Goal: Task Accomplishment & Management: Complete application form

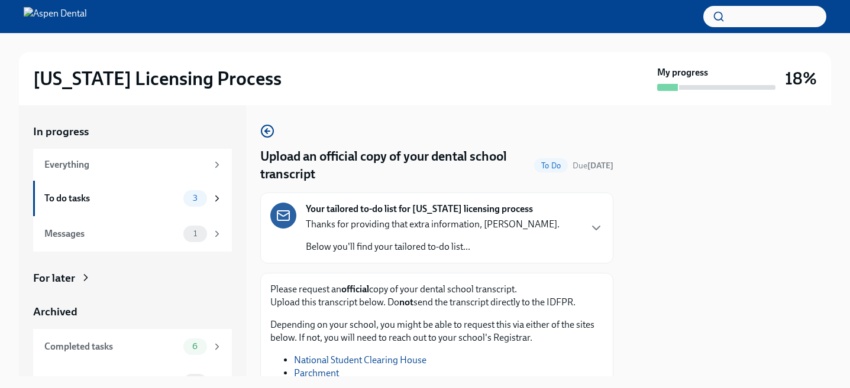
scroll to position [85, 0]
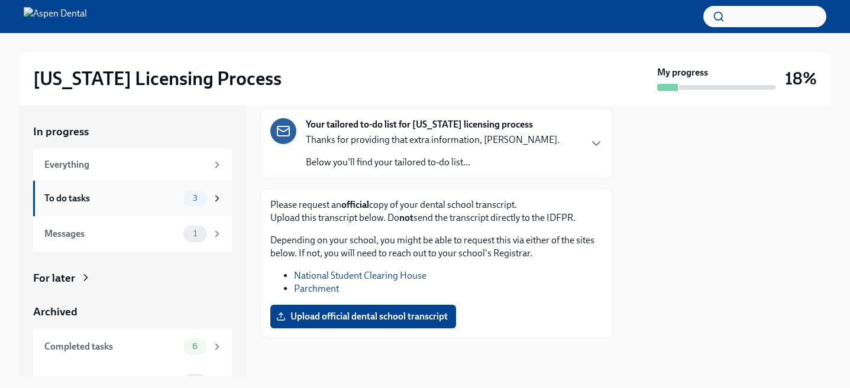
click at [80, 210] on div "To do tasks 3" at bounding box center [132, 198] width 199 height 35
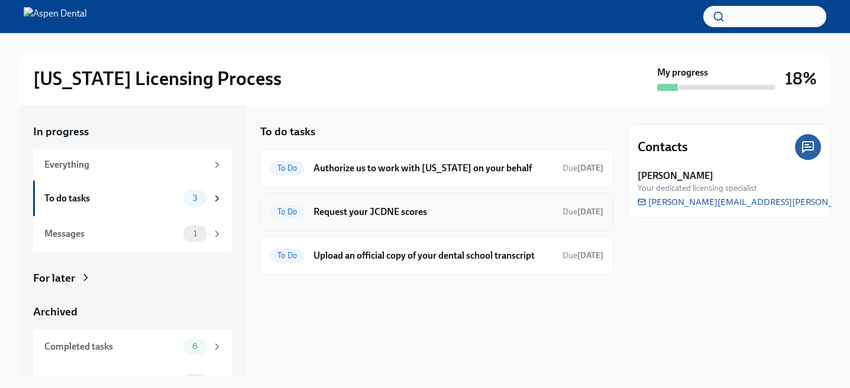
click at [414, 215] on h6 "Request your JCDNE scores" at bounding box center [432, 212] width 239 height 13
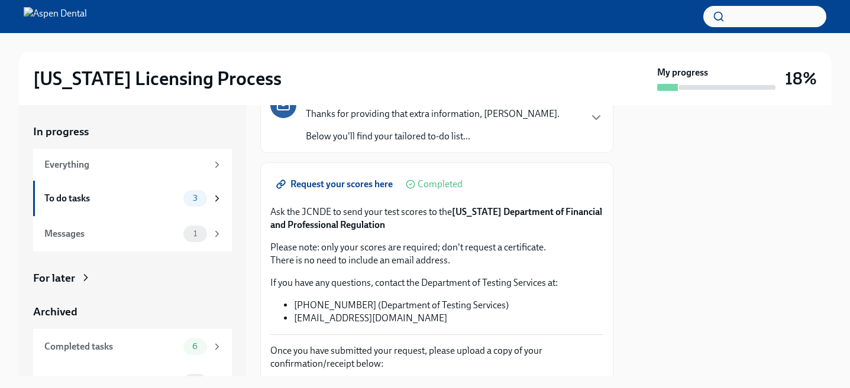
scroll to position [98, 0]
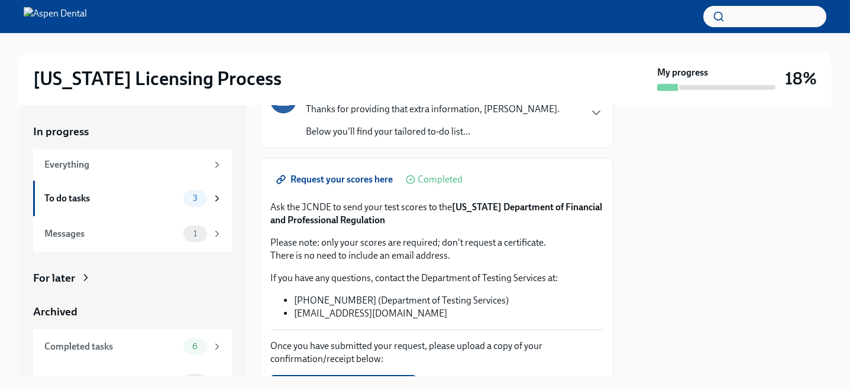
click at [374, 181] on span "Request your scores here" at bounding box center [335, 180] width 114 height 12
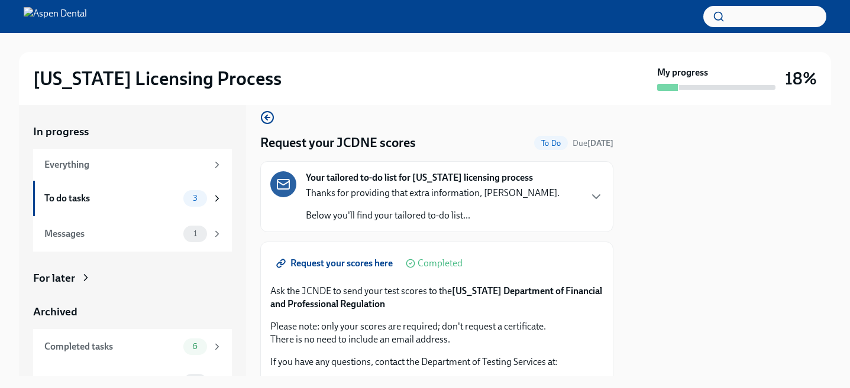
scroll to position [0, 0]
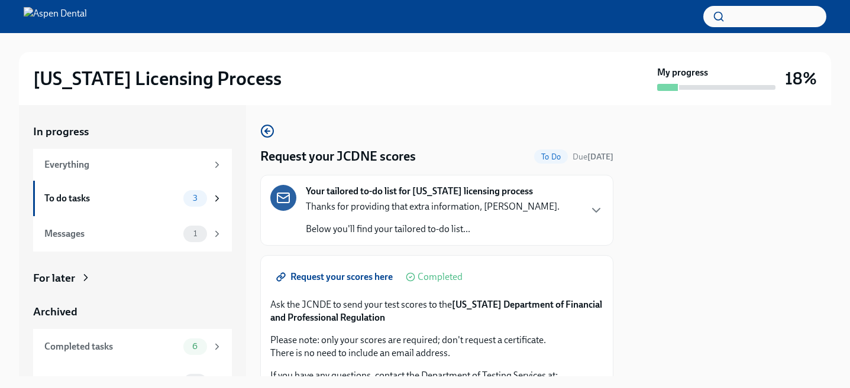
click at [364, 158] on h4 "Request your JCDNE scores" at bounding box center [337, 157] width 155 height 18
click at [353, 158] on h4 "Request your JCDNE scores" at bounding box center [337, 157] width 155 height 18
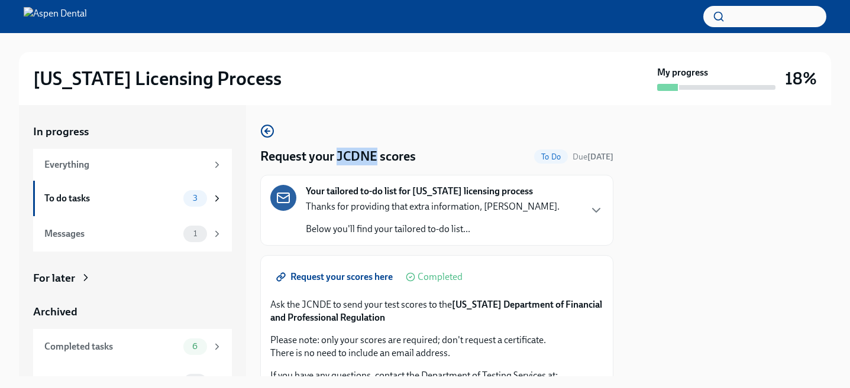
click at [353, 158] on h4 "Request your JCDNE scores" at bounding box center [337, 157] width 155 height 18
click at [422, 173] on div "Request your JCDNE scores To Do Due [DATE] Your tailored to-do list for [US_STA…" at bounding box center [436, 315] width 353 height 383
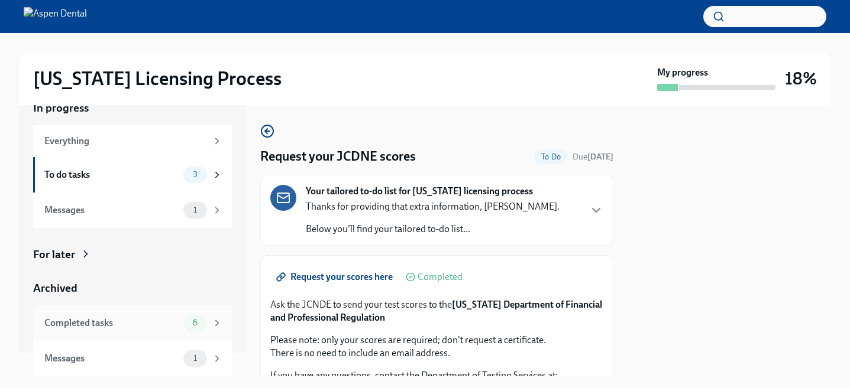
click at [99, 323] on div "Completed tasks" at bounding box center [111, 323] width 134 height 13
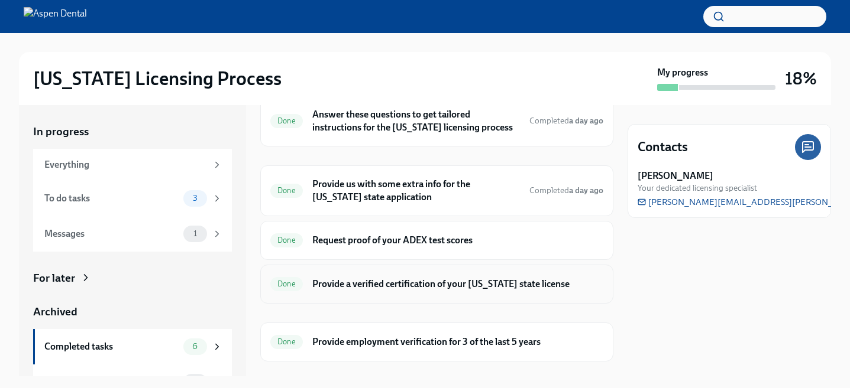
scroll to position [116, 0]
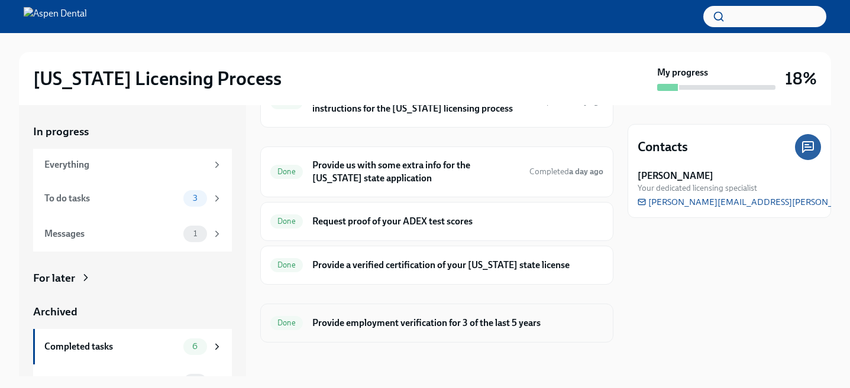
click at [400, 327] on h6 "Provide employment verification for 3 of the last 5 years" at bounding box center [457, 323] width 291 height 13
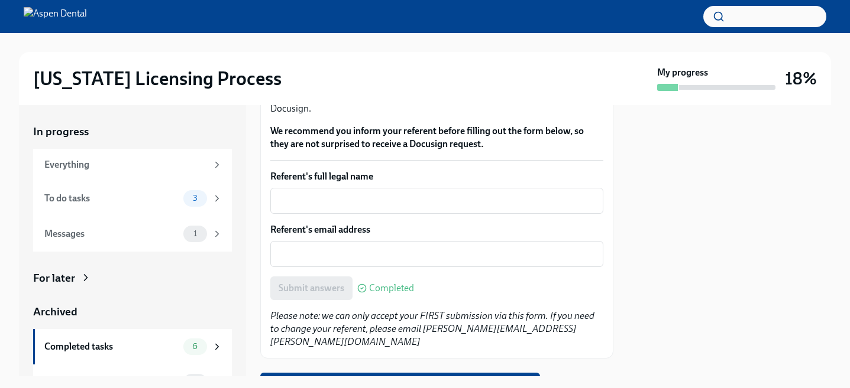
scroll to position [163, 0]
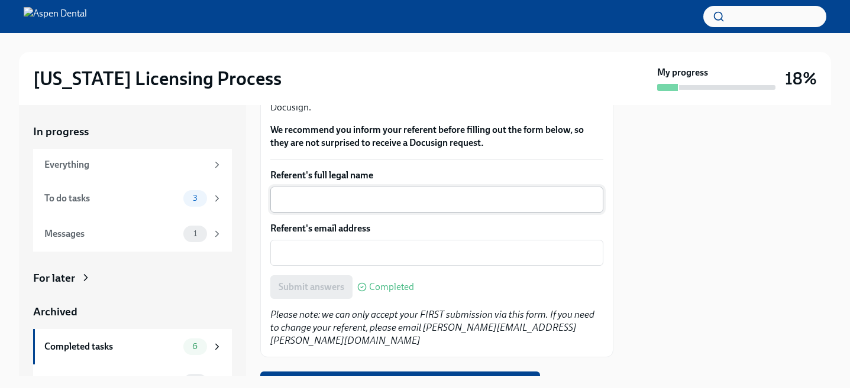
click at [372, 200] on textarea "Referent's full legal name" at bounding box center [436, 200] width 319 height 14
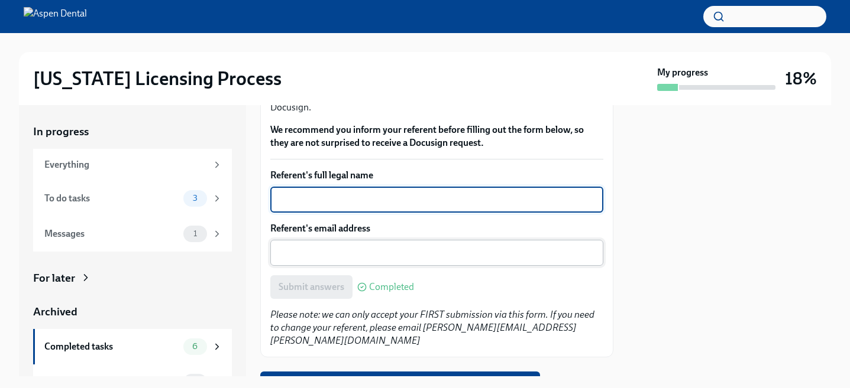
click at [387, 257] on textarea "Referent's email address" at bounding box center [436, 253] width 319 height 14
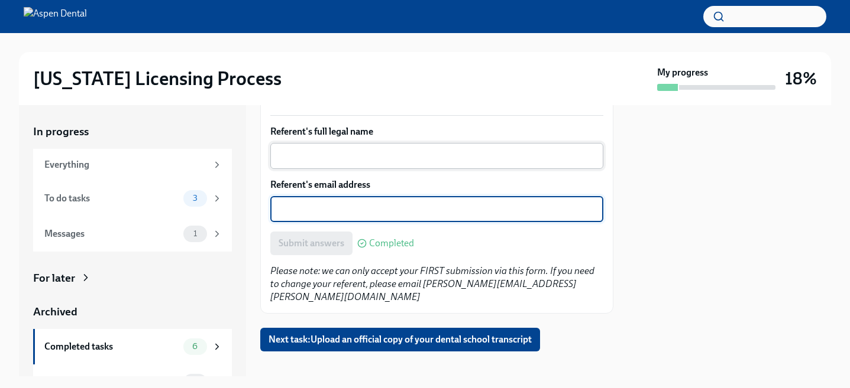
scroll to position [203, 0]
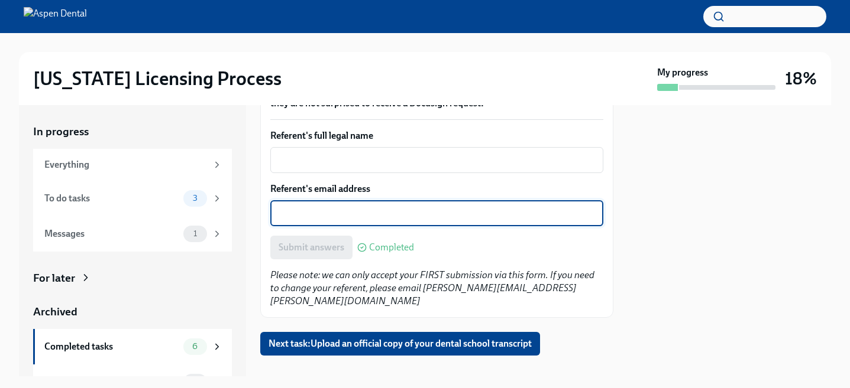
click at [377, 210] on textarea "Referent's email address" at bounding box center [436, 213] width 319 height 14
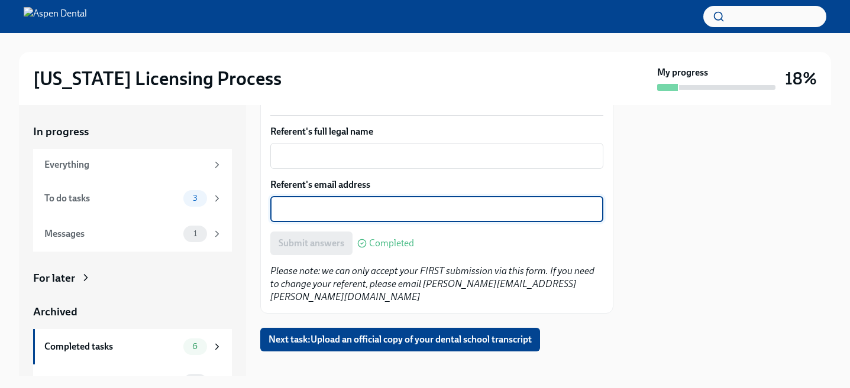
scroll to position [24, 0]
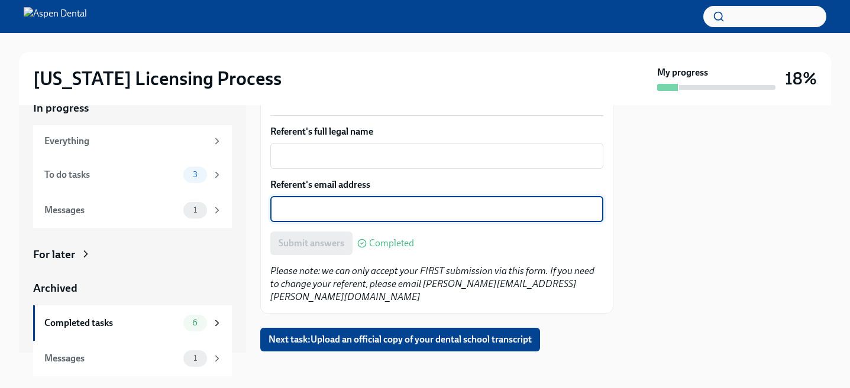
click at [57, 257] on div "For later" at bounding box center [54, 254] width 42 height 15
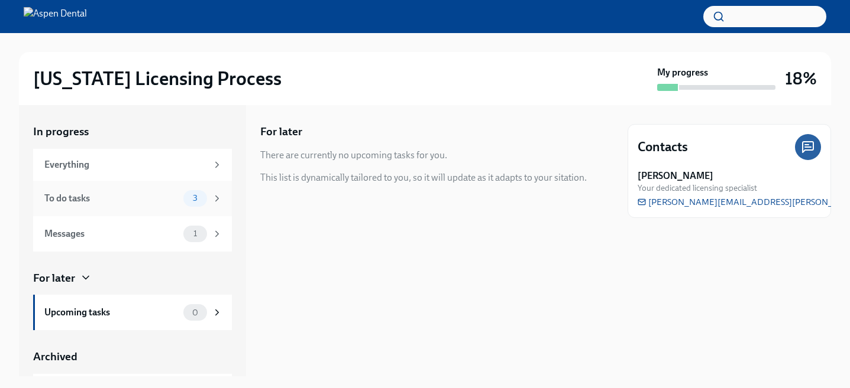
click at [146, 195] on div "To do tasks" at bounding box center [111, 198] width 134 height 13
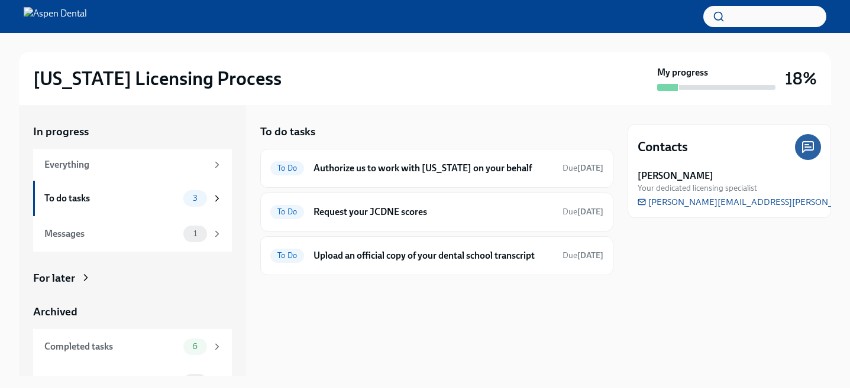
drag, startPoint x: 361, startPoint y: 114, endPoint x: 254, endPoint y: 118, distance: 107.1
click at [254, 118] on div "In progress Everything To do tasks 3 Messages 1 For later Archived Completed ta…" at bounding box center [425, 240] width 812 height 271
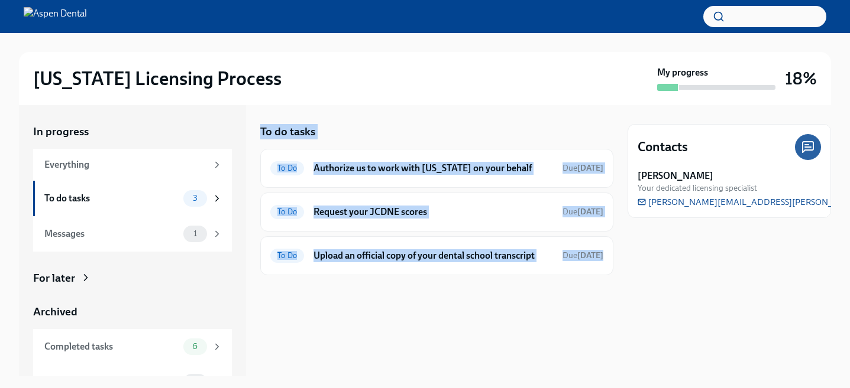
drag, startPoint x: 258, startPoint y: 131, endPoint x: 611, endPoint y: 301, distance: 392.2
click at [611, 301] on div "In progress Everything To do tasks 3 Messages 1 For later Archived Completed ta…" at bounding box center [425, 240] width 812 height 271
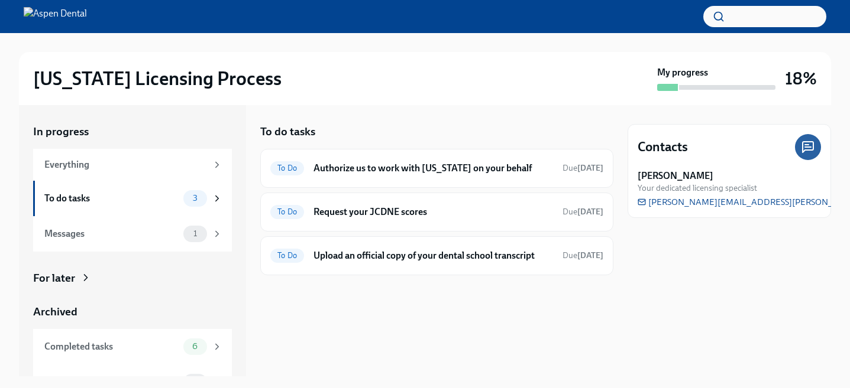
click at [682, 292] on div "Contacts [PERSON_NAME] Your dedicated licensing specialist [PERSON_NAME][EMAIL_…" at bounding box center [728, 240] width 203 height 271
click at [476, 208] on h6 "Request your JCDNE scores" at bounding box center [432, 212] width 239 height 13
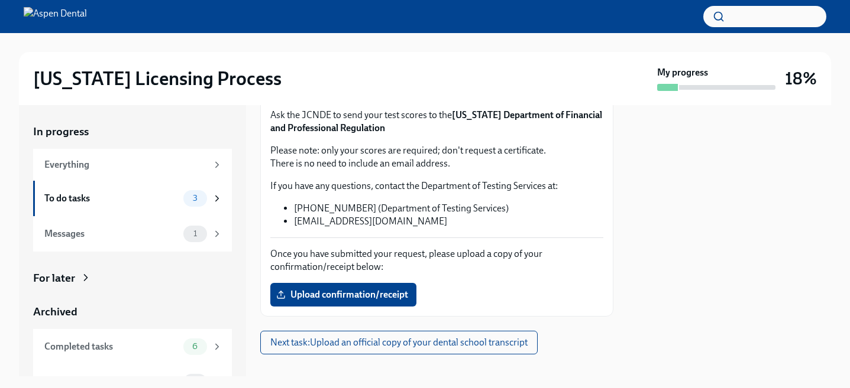
scroll to position [206, 0]
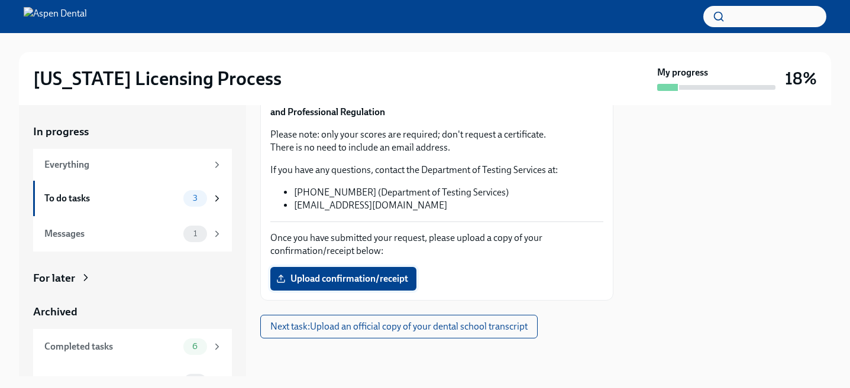
click at [335, 273] on span "Upload confirmation/receipt" at bounding box center [342, 279] width 129 height 12
click at [0, 0] on input "Upload confirmation/receipt" at bounding box center [0, 0] width 0 height 0
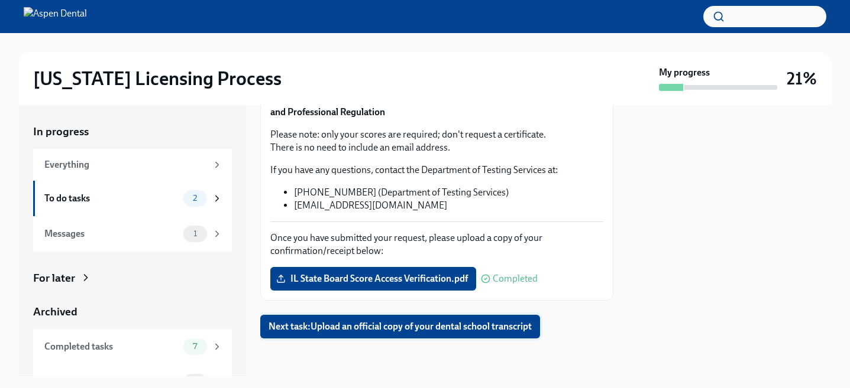
click at [381, 326] on span "Next task : Upload an official copy of your dental school transcript" at bounding box center [399, 327] width 263 height 12
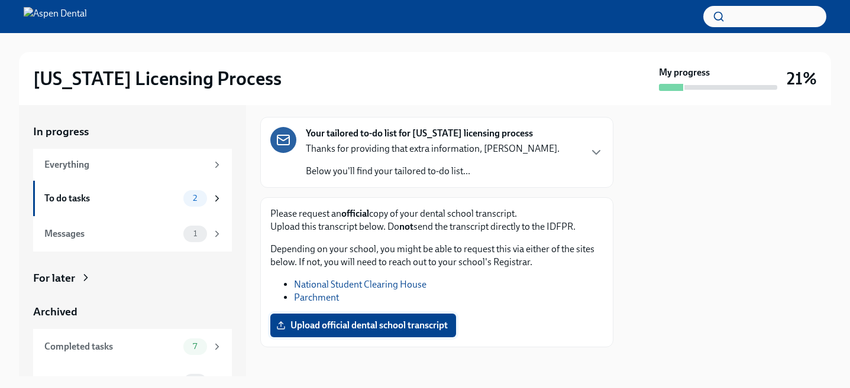
scroll to position [75, 0]
click at [368, 326] on span "Upload official dental school transcript" at bounding box center [362, 326] width 169 height 12
click at [0, 0] on input "Upload official dental school transcript" at bounding box center [0, 0] width 0 height 0
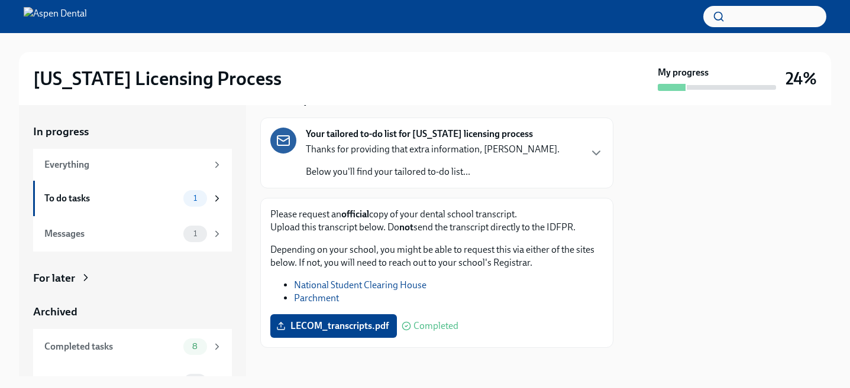
scroll to position [85, 0]
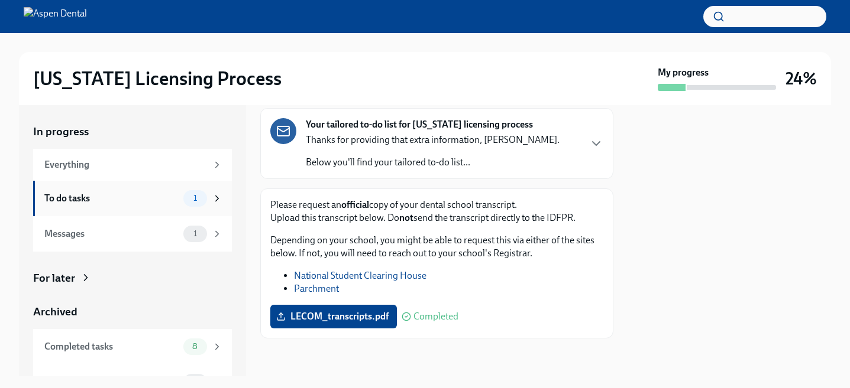
click at [80, 206] on div "To do tasks 1" at bounding box center [133, 198] width 178 height 17
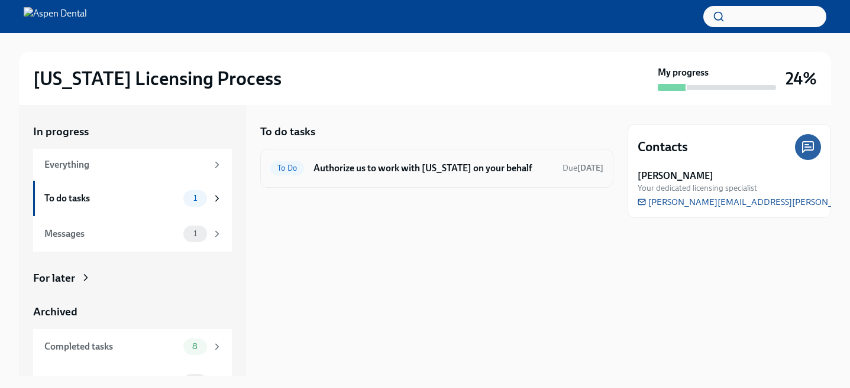
click at [361, 174] on div "To Do Authorize us to work with [US_STATE] on your behalf Due [DATE]" at bounding box center [436, 168] width 333 height 19
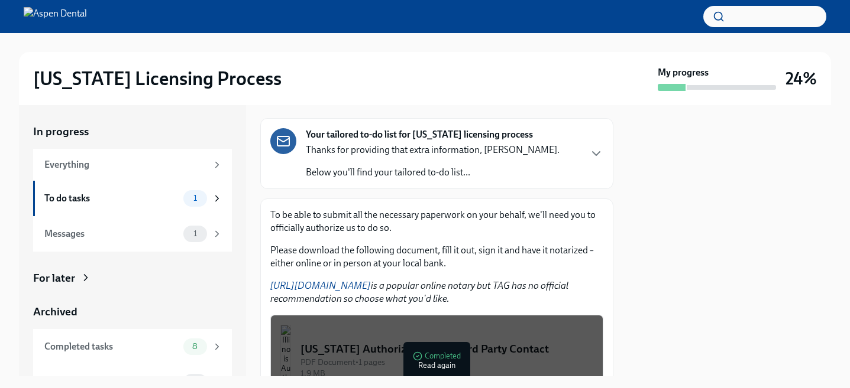
scroll to position [75, 0]
click at [357, 283] on link "[URL][DOMAIN_NAME]" at bounding box center [320, 285] width 101 height 11
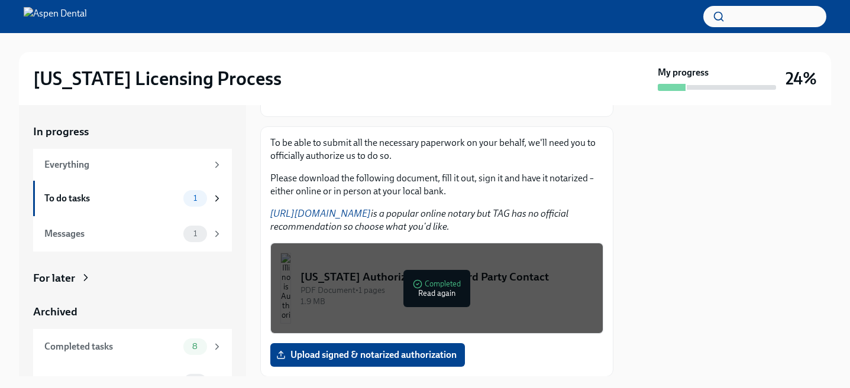
scroll to position [185, 0]
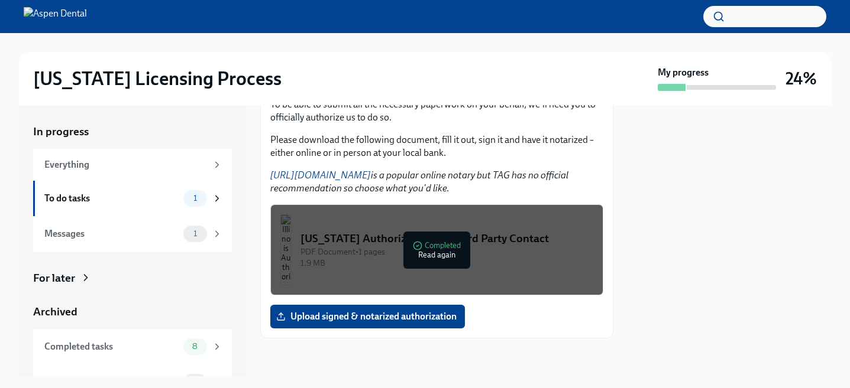
click at [370, 257] on div "PDF Document • 1 pages" at bounding box center [446, 252] width 293 height 11
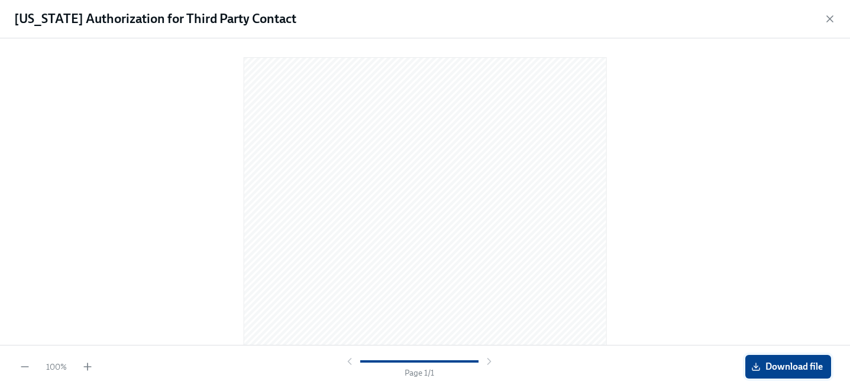
click at [769, 365] on span "Download file" at bounding box center [787, 367] width 69 height 12
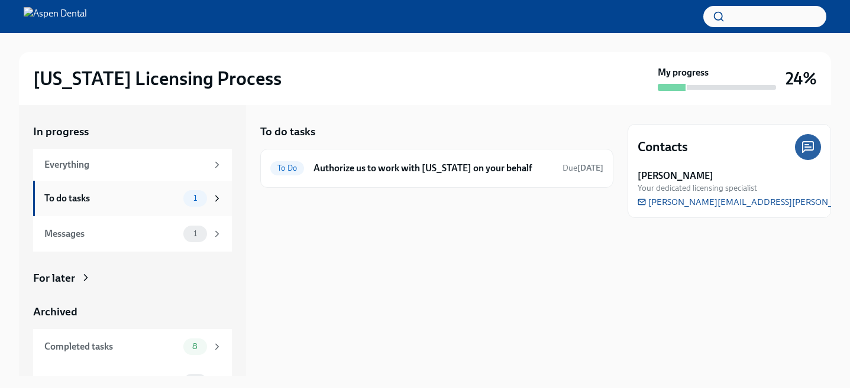
click at [154, 189] on div "To do tasks 1" at bounding box center [132, 198] width 199 height 35
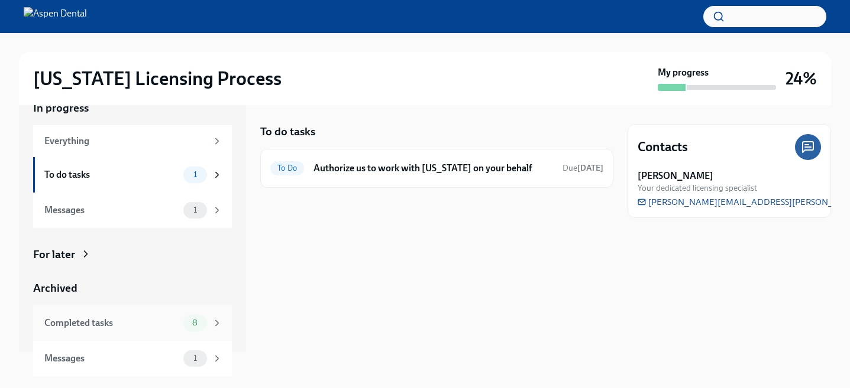
click at [161, 331] on div "Completed tasks 8" at bounding box center [133, 323] width 178 height 17
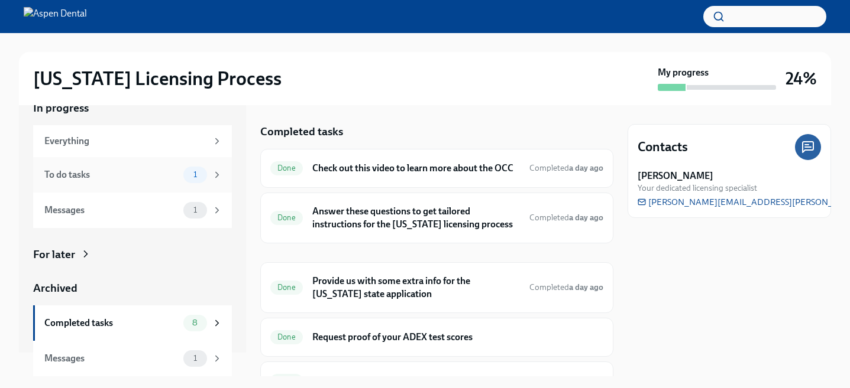
click at [134, 176] on div "To do tasks" at bounding box center [111, 175] width 134 height 13
